Goal: Information Seeking & Learning: Learn about a topic

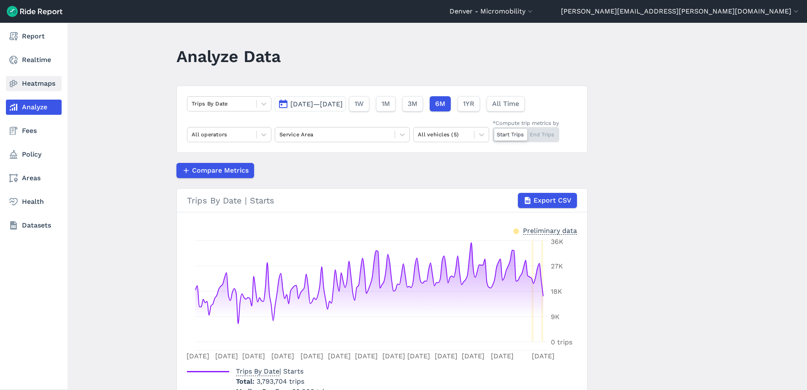
click at [19, 85] on link "Heatmaps" at bounding box center [34, 83] width 56 height 15
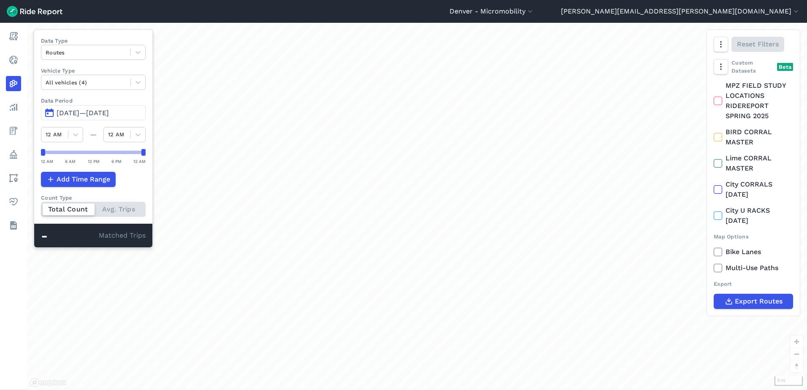
click at [108, 112] on span "[DATE]—[DATE]" at bounding box center [83, 113] width 52 height 8
click at [105, 111] on span "[DATE]—[DATE]" at bounding box center [83, 113] width 52 height 8
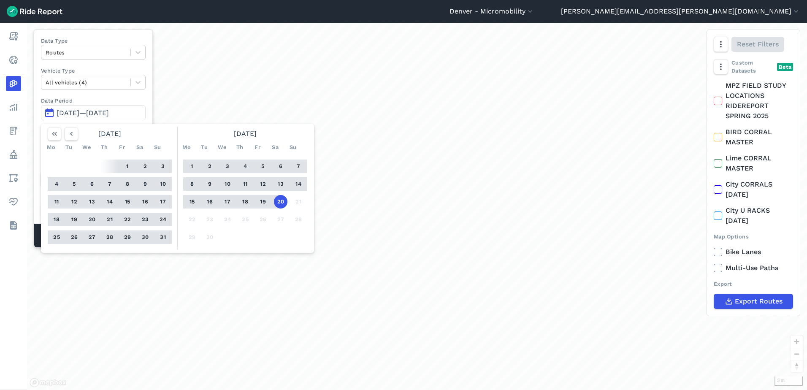
drag, startPoint x: 278, startPoint y: 200, endPoint x: 231, endPoint y: 178, distance: 51.9
click at [276, 200] on button "20" at bounding box center [281, 202] width 14 height 14
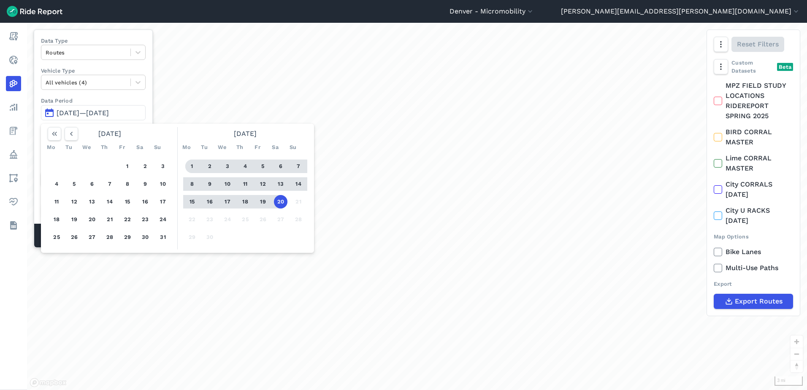
click at [197, 168] on button "1" at bounding box center [192, 167] width 14 height 14
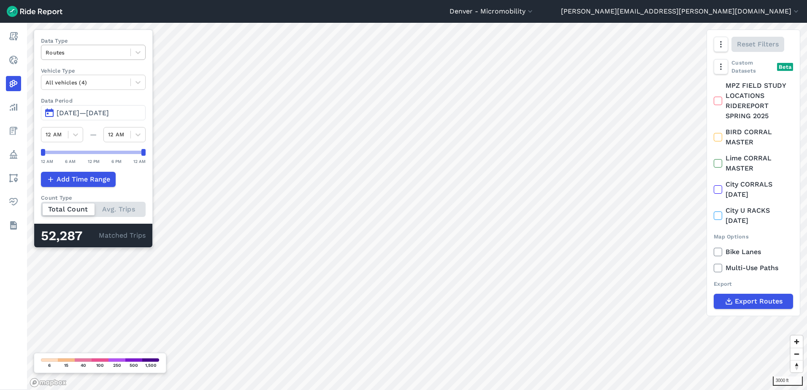
click at [73, 48] on div at bounding box center [86, 53] width 81 height 10
click at [73, 81] on div "Trip Ends" at bounding box center [93, 87] width 105 height 15
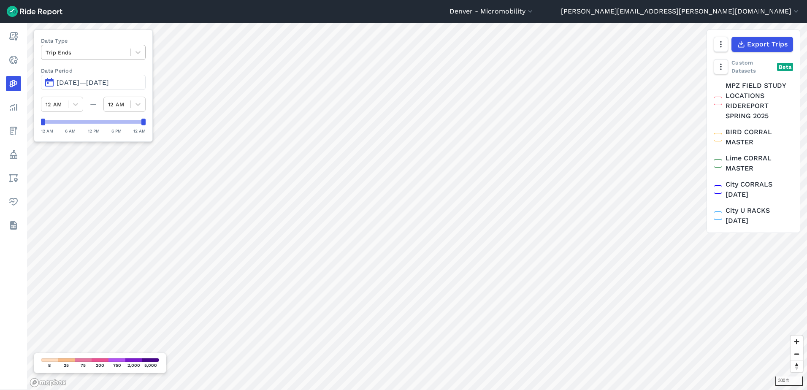
click at [81, 52] on div at bounding box center [86, 53] width 81 height 10
click at [76, 83] on div "Routes" at bounding box center [93, 87] width 105 height 15
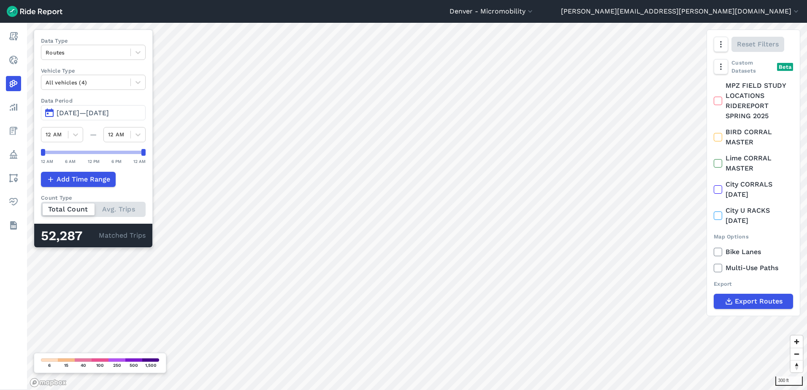
click at [93, 109] on span "[DATE]—[DATE]" at bounding box center [83, 113] width 52 height 8
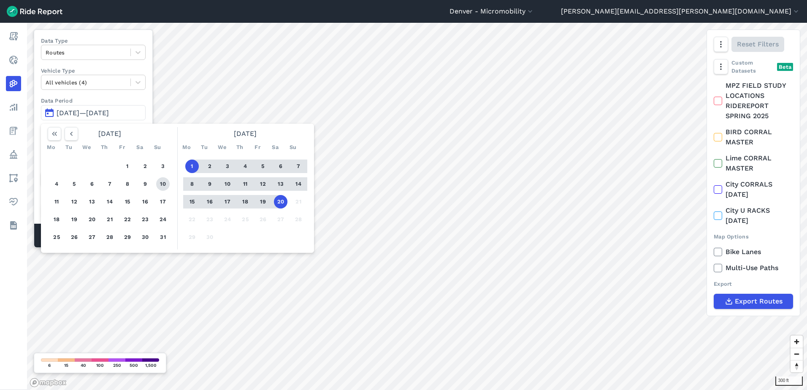
drag, startPoint x: 281, startPoint y: 204, endPoint x: 165, endPoint y: 183, distance: 118.3
click at [281, 204] on button "20" at bounding box center [281, 202] width 14 height 14
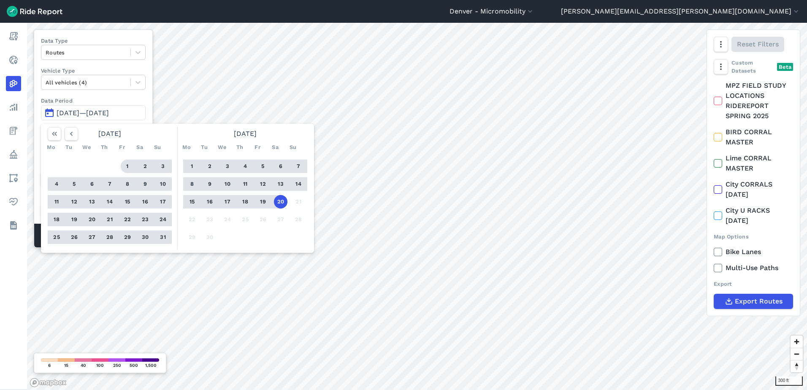
click at [126, 166] on button "1" at bounding box center [128, 167] width 14 height 14
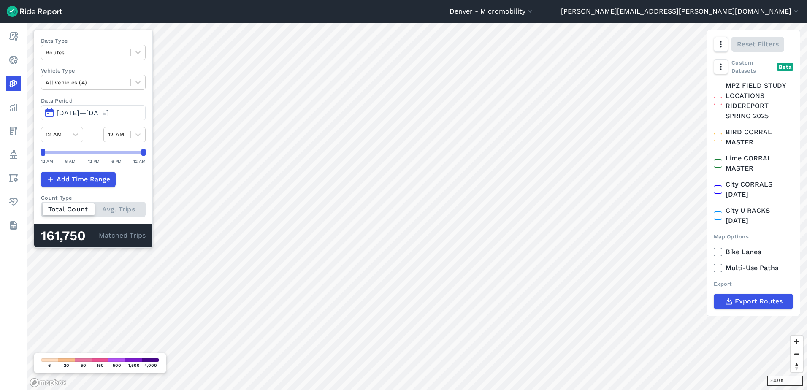
click at [108, 114] on span "[DATE]—[DATE]" at bounding box center [83, 113] width 52 height 8
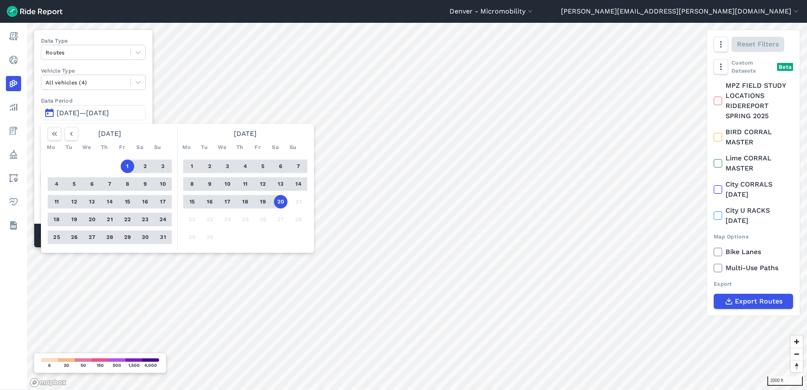
click at [279, 202] on button "20" at bounding box center [281, 202] width 14 height 14
click at [73, 132] on icon "button" at bounding box center [71, 134] width 8 height 8
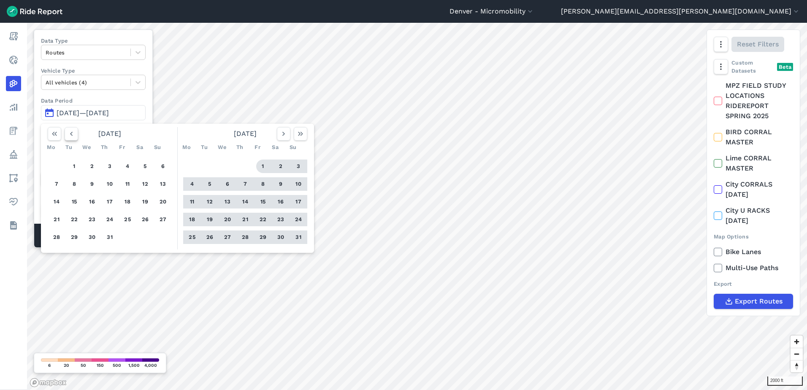
click at [73, 132] on icon "button" at bounding box center [71, 134] width 8 height 8
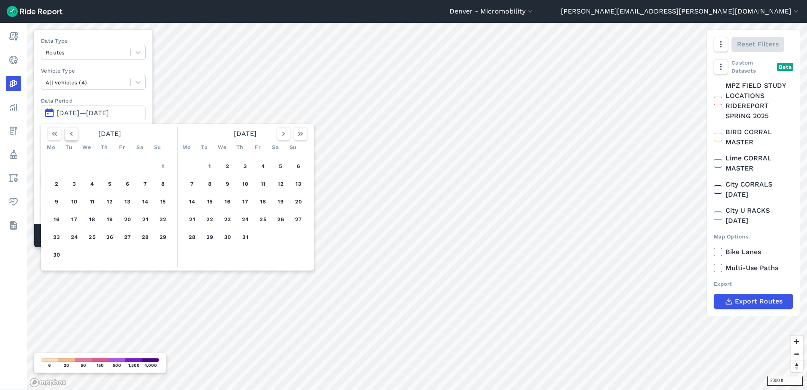
click at [73, 132] on icon "button" at bounding box center [71, 134] width 8 height 8
click at [73, 133] on icon "button" at bounding box center [71, 134] width 8 height 8
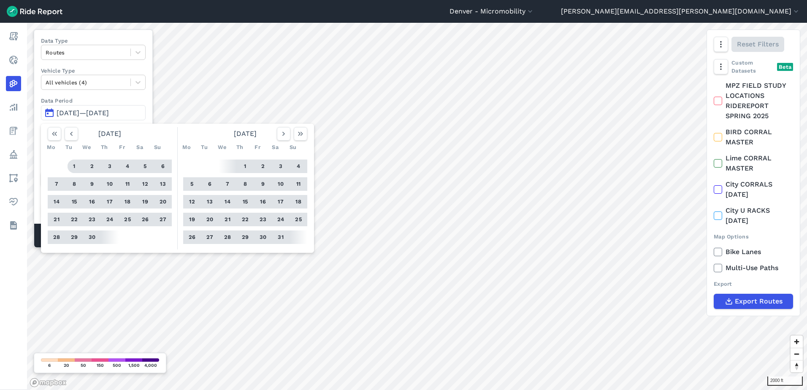
click at [76, 163] on button "1" at bounding box center [75, 167] width 14 height 14
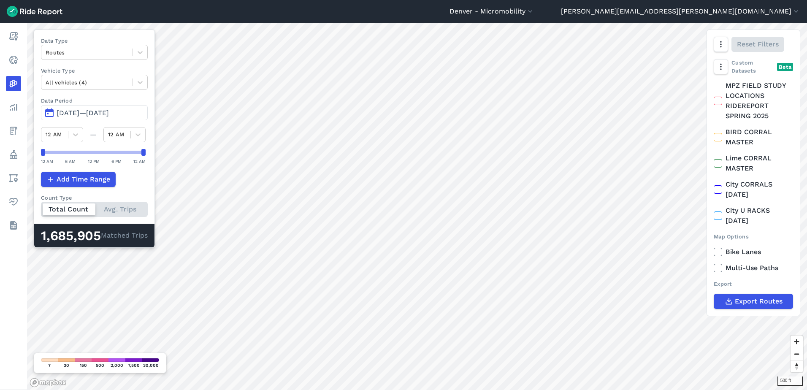
drag, startPoint x: 18, startPoint y: 58, endPoint x: 398, endPoint y: 215, distance: 411.4
click at [18, 58] on icon at bounding box center [13, 60] width 10 height 10
